Goal: Find specific page/section: Find specific page/section

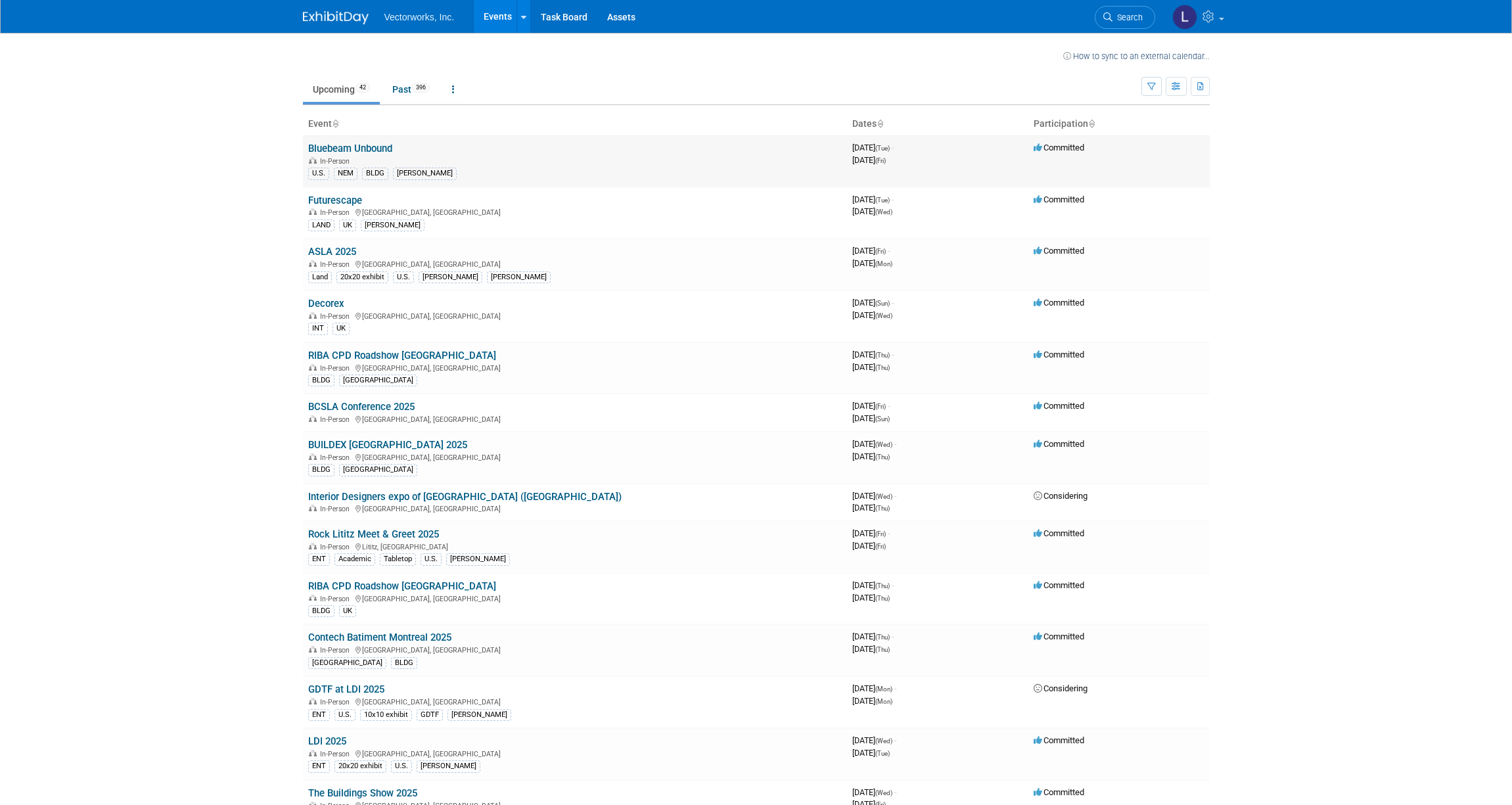
click at [364, 150] on link "Bluebeam Unbound" at bounding box center [350, 149] width 84 height 12
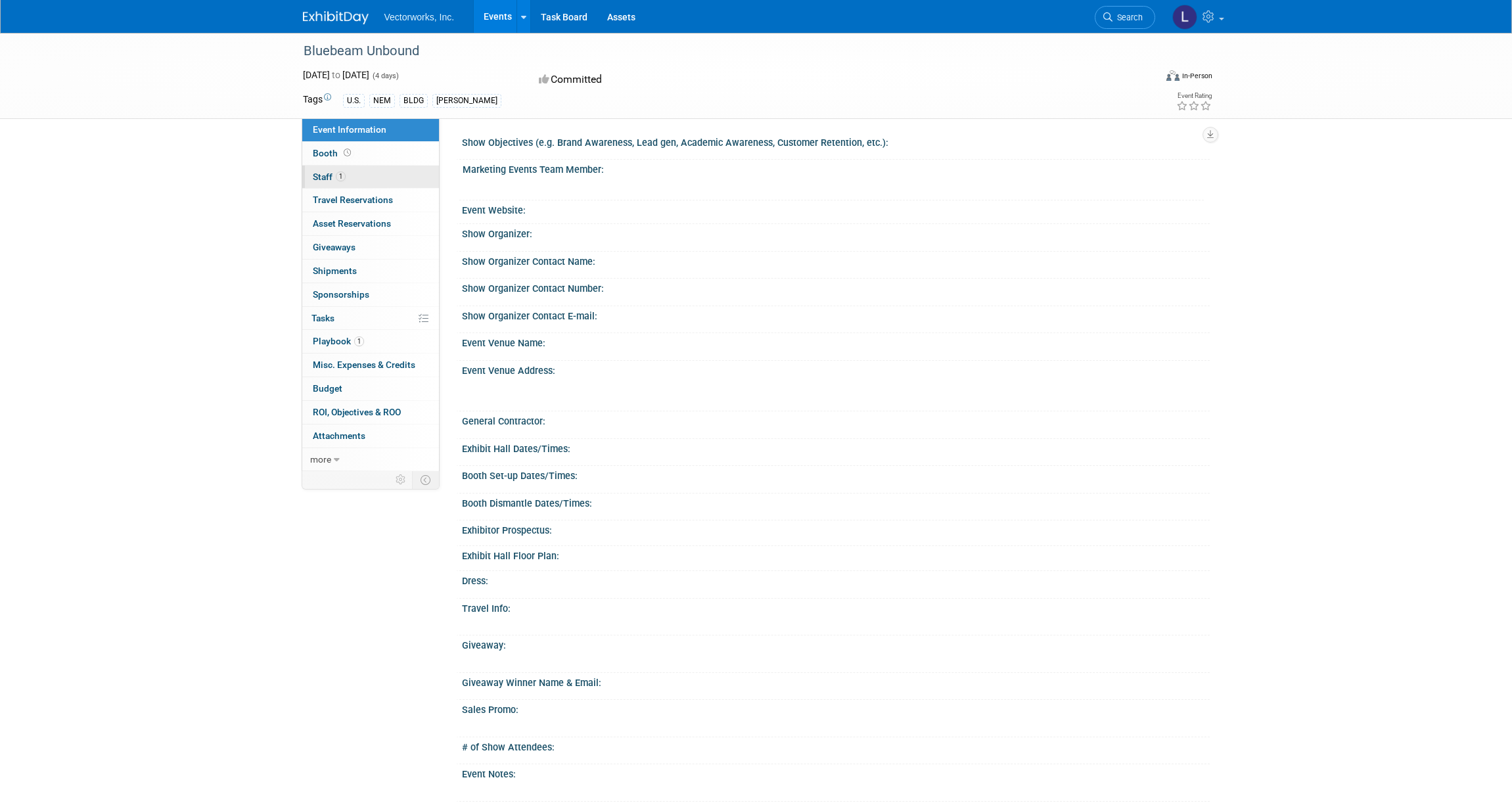
click at [321, 178] on span "Staff 1" at bounding box center [330, 177] width 33 height 11
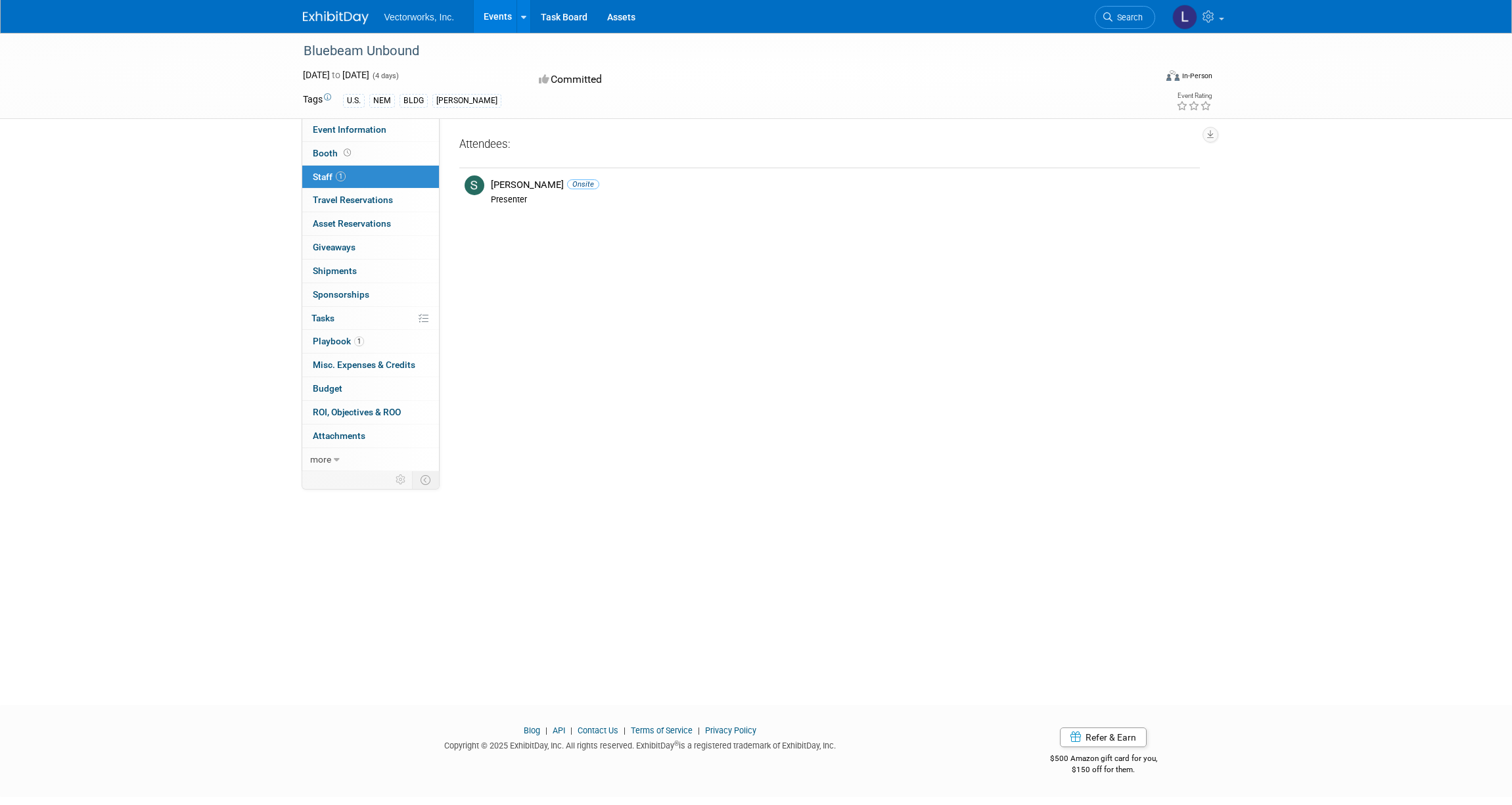
click at [181, 278] on div "Bluebeam Unbound [DATE] to [DATE] (4 days) [DATE] to [DATE] Committed Virtual I…" at bounding box center [756, 358] width 1512 height 649
